Goal: Find specific page/section: Find specific page/section

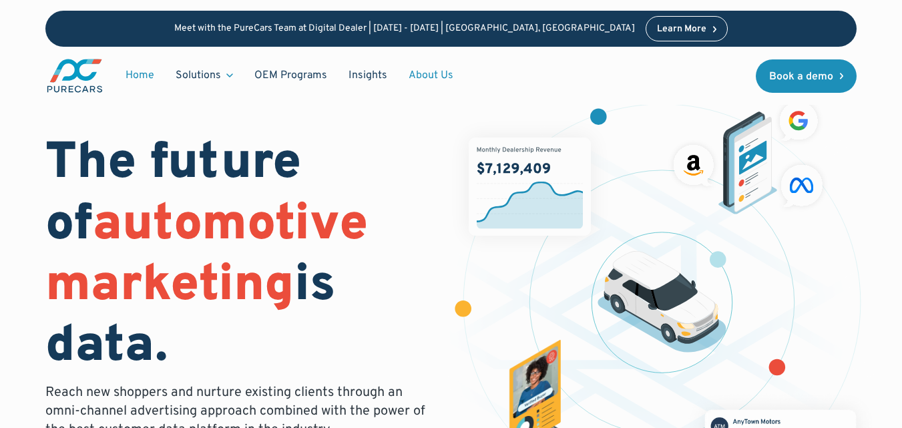
click at [420, 69] on link "About Us" at bounding box center [431, 75] width 66 height 25
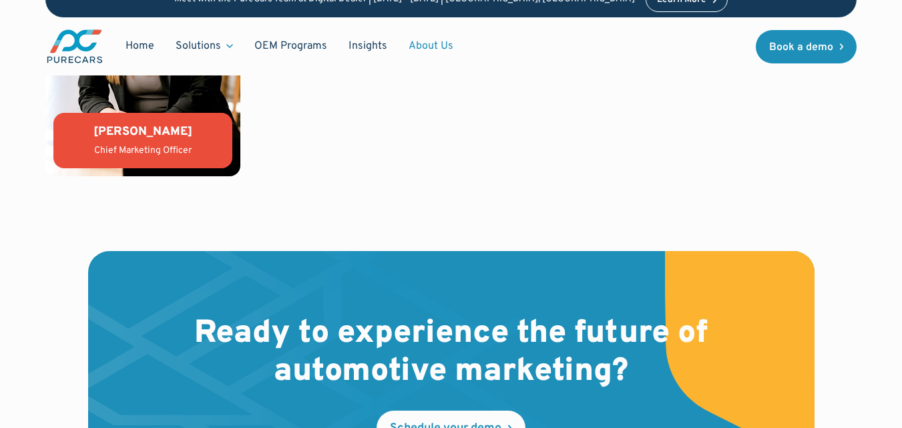
scroll to position [2939, 0]
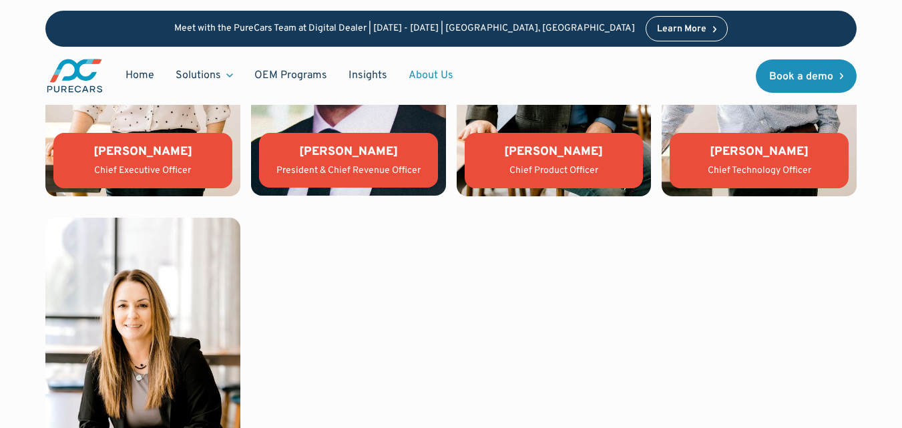
click at [549, 142] on div "[PERSON_NAME] Chief Product Officer" at bounding box center [554, 160] width 179 height 55
copy div "[PERSON_NAME]"
